Goal: Check status: Check status

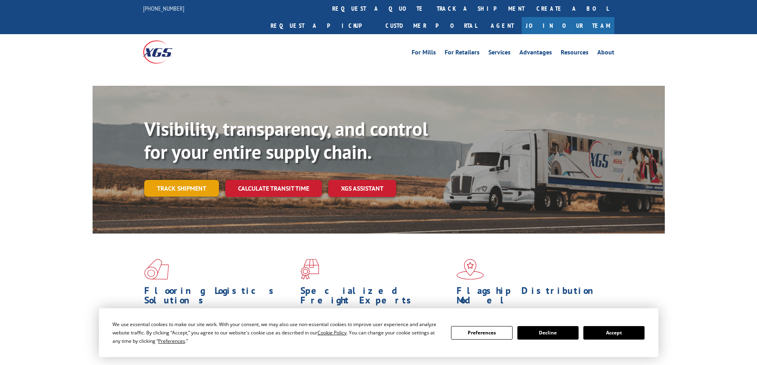
click at [181, 180] on link "Track shipment" at bounding box center [181, 188] width 75 height 17
click at [599, 332] on button "Accept" at bounding box center [614, 333] width 61 height 14
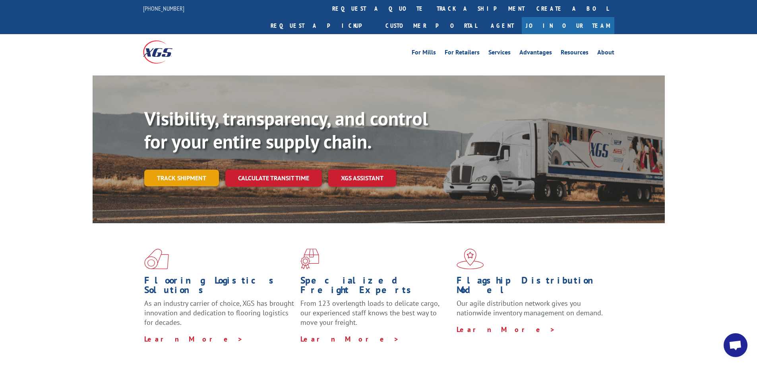
click at [168, 170] on link "Track shipment" at bounding box center [181, 178] width 75 height 17
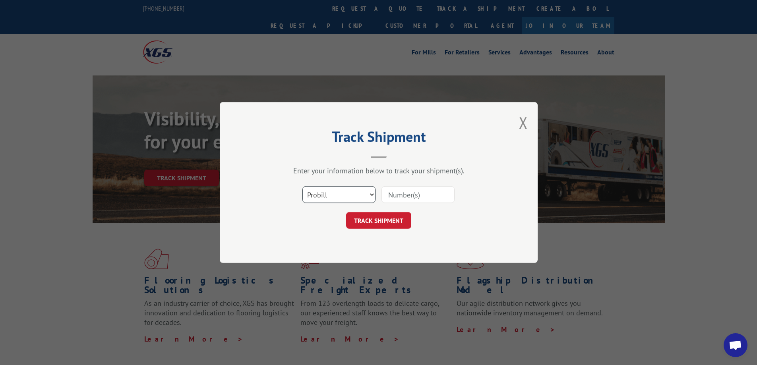
click at [372, 194] on select "Select category... Probill BOL PO" at bounding box center [338, 194] width 73 height 17
select select "bol"
click at [302, 186] on select "Select category... Probill BOL PO" at bounding box center [338, 194] width 73 height 17
click at [405, 190] on input at bounding box center [418, 194] width 73 height 17
type input "17602370"
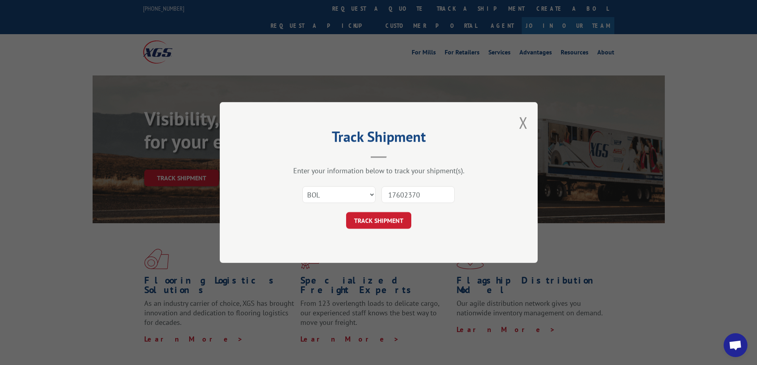
click button "TRACK SHIPMENT" at bounding box center [378, 220] width 65 height 17
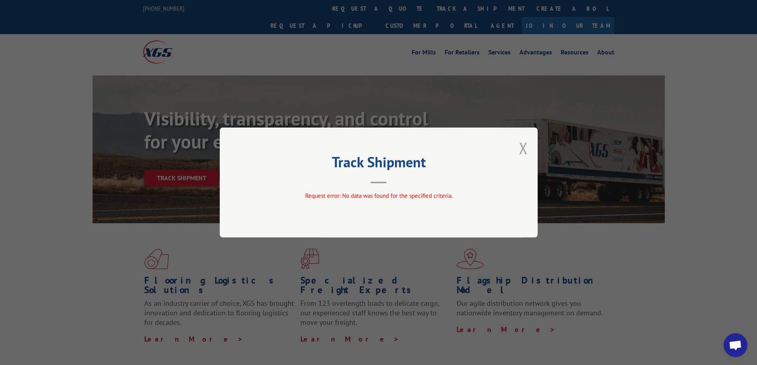
click at [522, 148] on button "Close modal" at bounding box center [523, 148] width 9 height 21
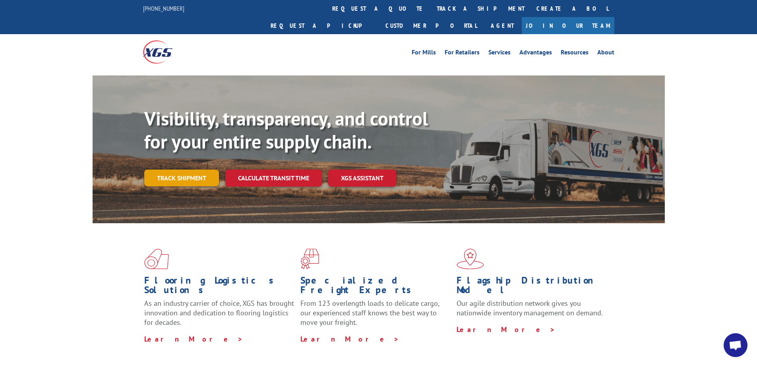
click at [194, 170] on link "Track shipment" at bounding box center [181, 178] width 75 height 17
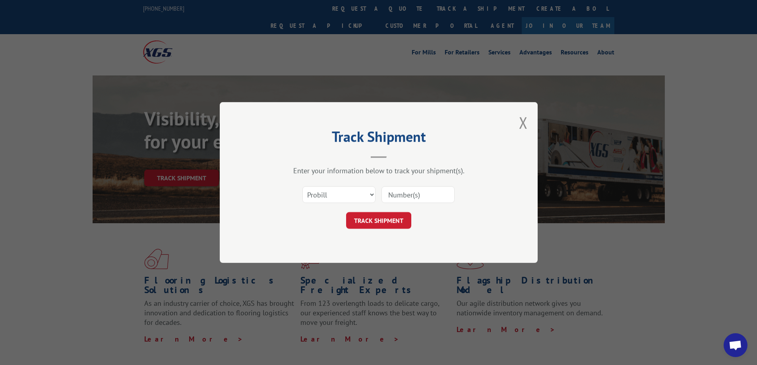
click at [409, 194] on input at bounding box center [418, 194] width 73 height 17
type input "17602370"
click button "TRACK SHIPMENT" at bounding box center [378, 220] width 65 height 17
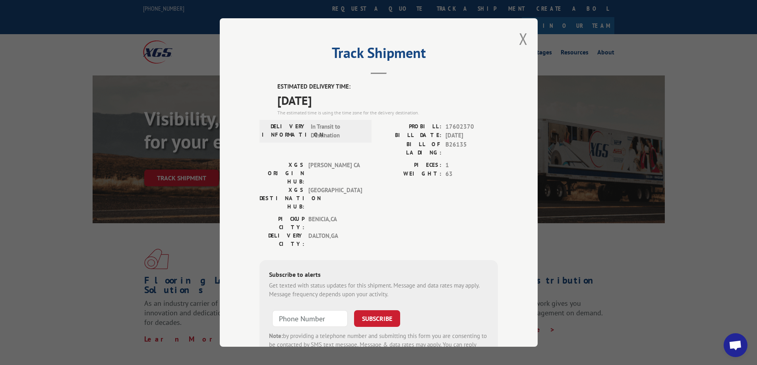
click at [456, 128] on span "17602370" at bounding box center [472, 126] width 52 height 9
copy span "17602370"
